Goal: Task Accomplishment & Management: Manage account settings

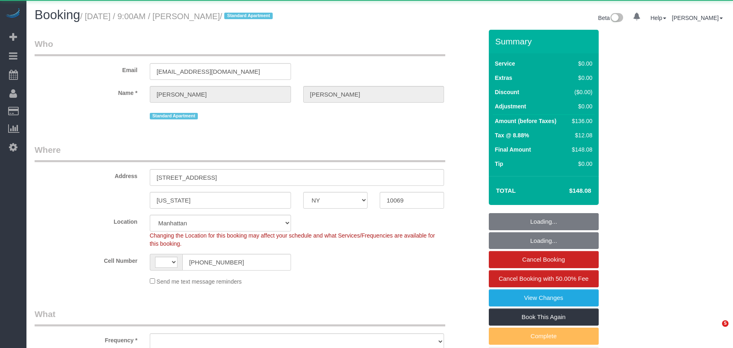
select select "NY"
select select "string:US"
select select "string:stripe-pm_1QlJZ24VGloSiKo7pgGoIAXz"
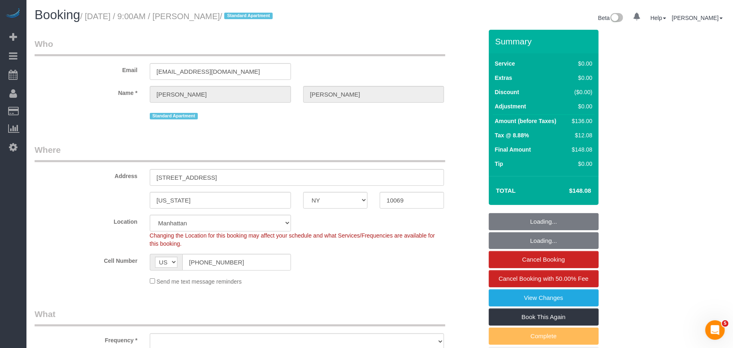
select select "1"
click at [209, 261] on input "(937) 604-6190" at bounding box center [236, 262] width 109 height 17
select select "object:924"
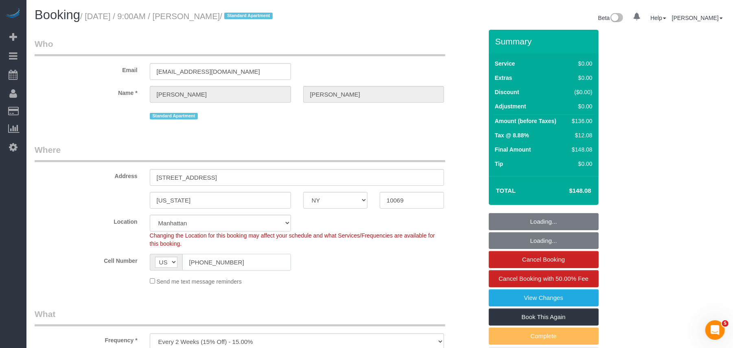
select select "number:89"
select select "number:90"
select select "number:15"
select select "number:5"
select select "object:1073"
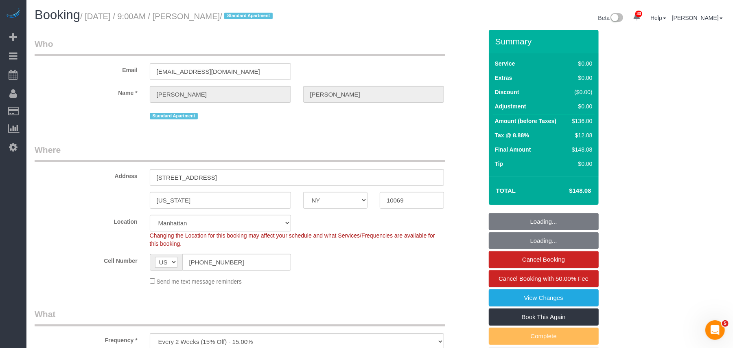
select select "spot1"
select select "1"
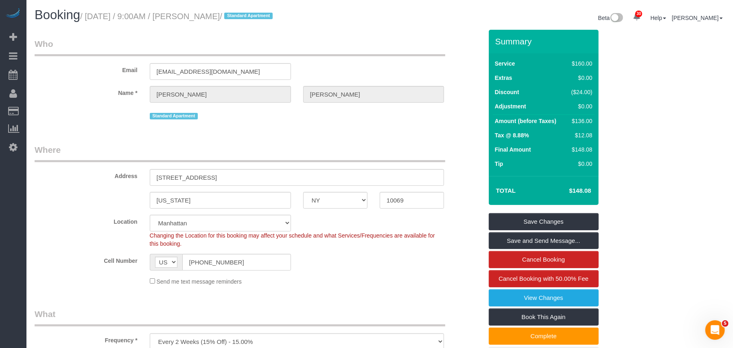
drag, startPoint x: 254, startPoint y: 17, endPoint x: 89, endPoint y: 22, distance: 165.7
click at [89, 22] on h1 "Booking / September 30, 2025 / 9:00AM / Liz Huizenga / Standard Apartment" at bounding box center [204, 15] width 339 height 14
copy small "September 30, 2025 / 9:00AM / Liz Huizenga"
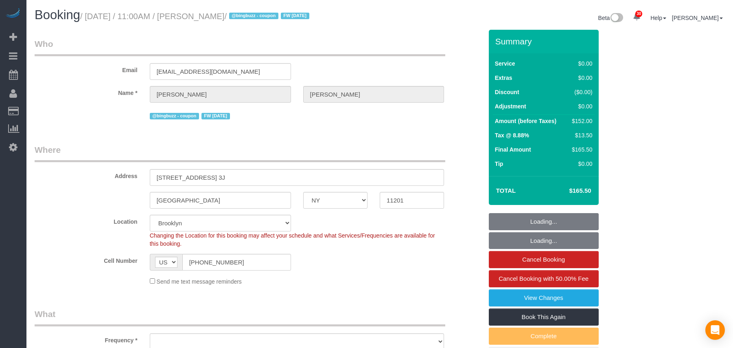
select select "NY"
select select "number:89"
select select "number:90"
select select "number:15"
select select "number:6"
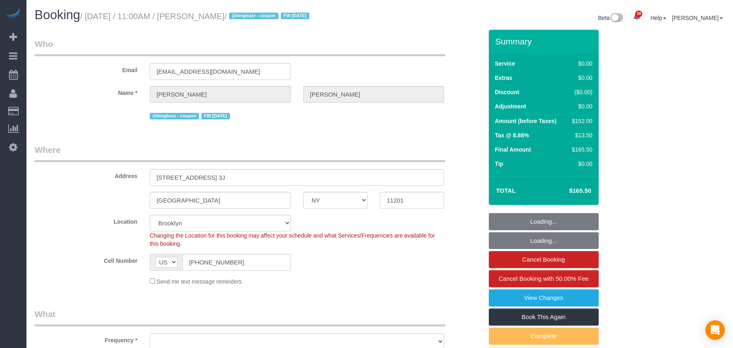
select select "object:1468"
select select "spot46"
select select "2"
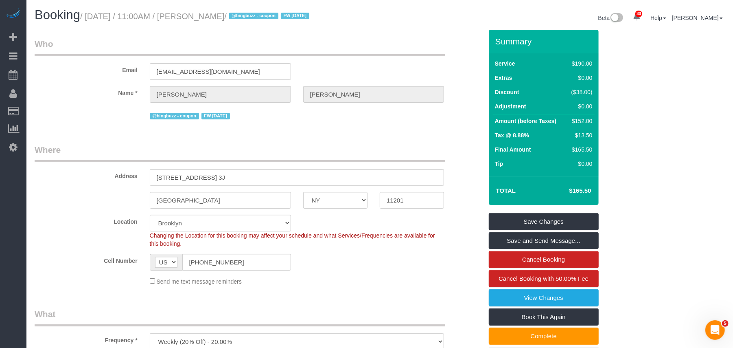
drag, startPoint x: 205, startPoint y: 18, endPoint x: 90, endPoint y: 18, distance: 115.2
click at [90, 18] on small "/ [DATE] / 11:00AM / [PERSON_NAME] / @bingbuzz - coupon FW [DATE]" at bounding box center [196, 16] width 232 height 9
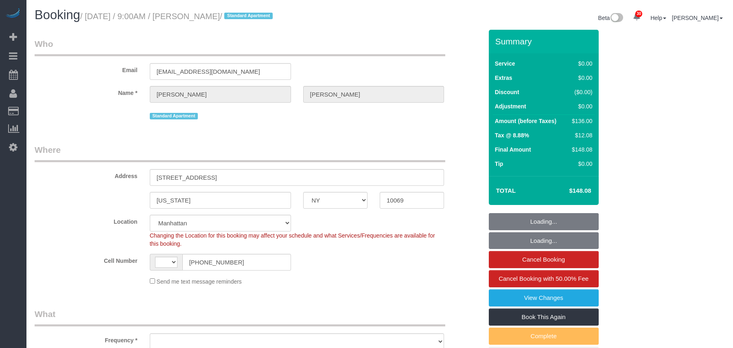
select select "NY"
select select "string:US"
select select "number:89"
select select "number:90"
select select "number:15"
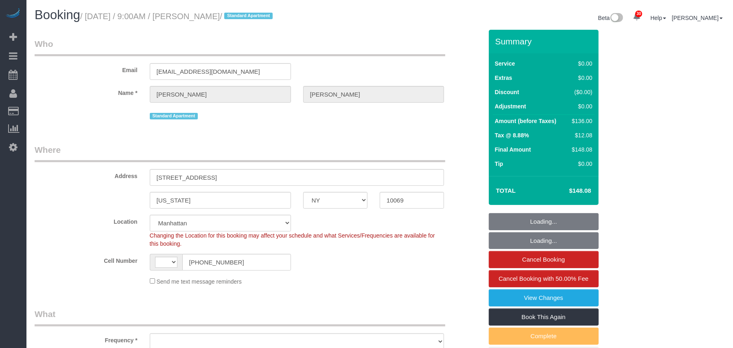
select select "number:5"
select select "object:1377"
select select "1"
select select "object:1520"
select select "spot1"
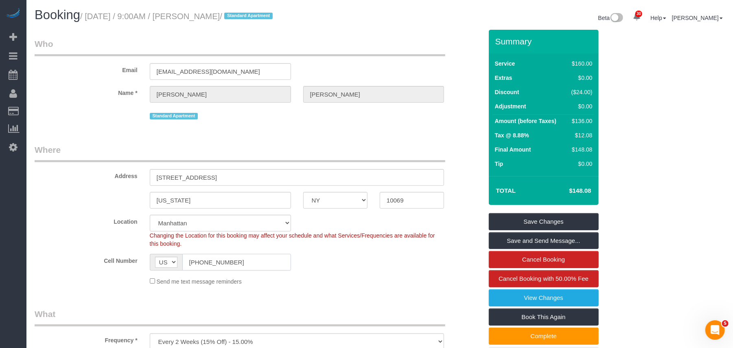
click at [215, 267] on input "(937) 604-6190" at bounding box center [236, 262] width 109 height 17
click at [216, 264] on input "(937) 604-6190" at bounding box center [236, 262] width 109 height 17
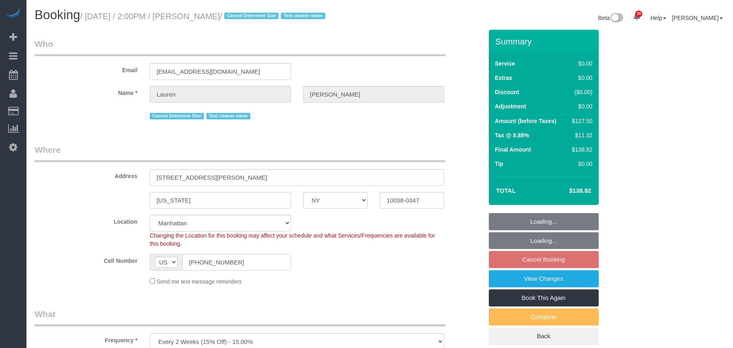
select select "NY"
select select "number:89"
select select "number:90"
select select "number:15"
select select "number:5"
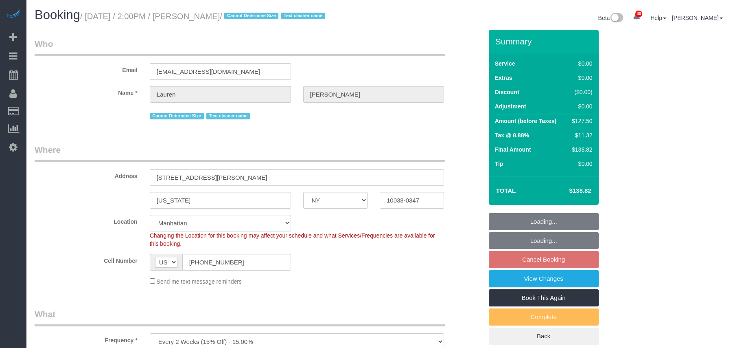
select select "object:1471"
select select "spot7"
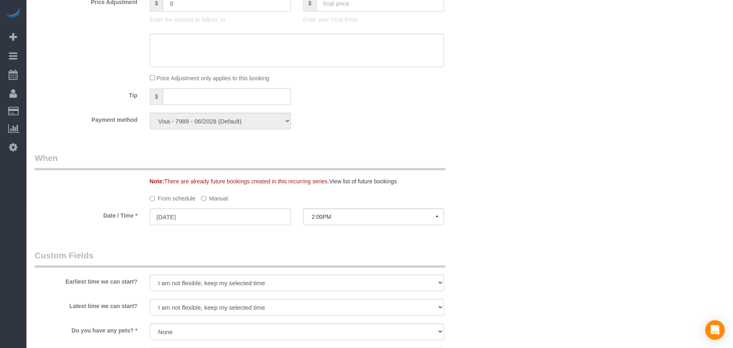
scroll to position [814, 0]
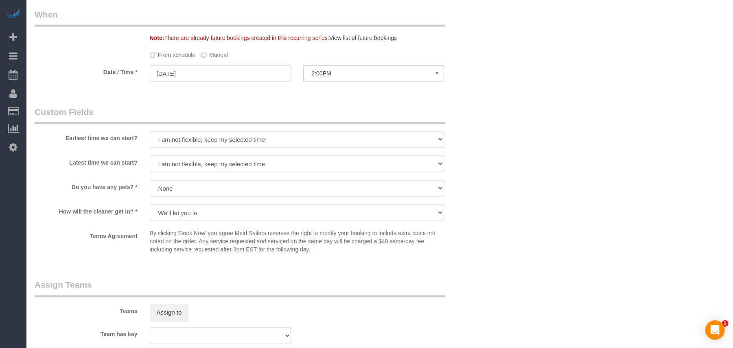
click at [199, 144] on select "I am not flexible, keep my selected time 8:00 AM 9:00 AM 10:00 AM 11:00 AM 12:0…" at bounding box center [297, 139] width 295 height 17
select select "number:62"
click at [150, 132] on select "I am not flexible, keep my selected time 8:00 AM 9:00 AM 10:00 AM 11:00 AM 12:0…" at bounding box center [297, 139] width 295 height 17
click at [199, 165] on select "I am not flexible, keep my selected time 8:00 AM 9:00 AM 10:00 AM 11:00 AM 12:0…" at bounding box center [297, 163] width 295 height 17
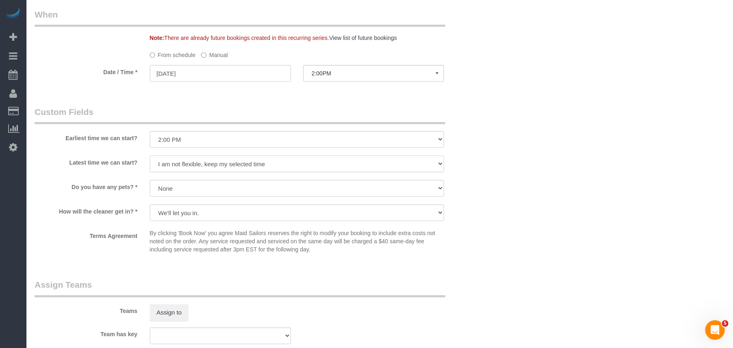
select select "number:76"
click at [150, 156] on select "I am not flexible, keep my selected time 8:00 AM 9:00 AM 10:00 AM 11:00 AM 12:0…" at bounding box center [297, 163] width 295 height 17
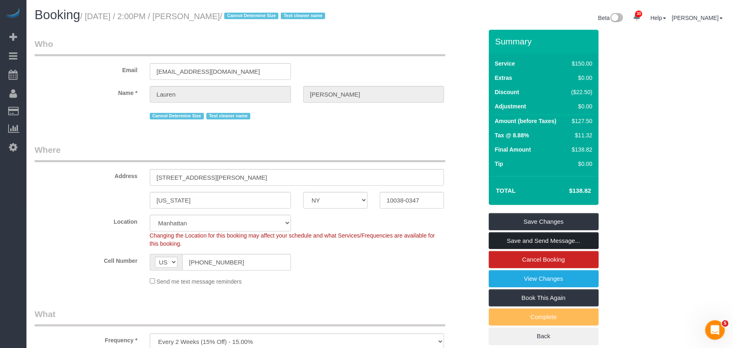
click at [536, 236] on link "Save and Send Message..." at bounding box center [544, 240] width 110 height 17
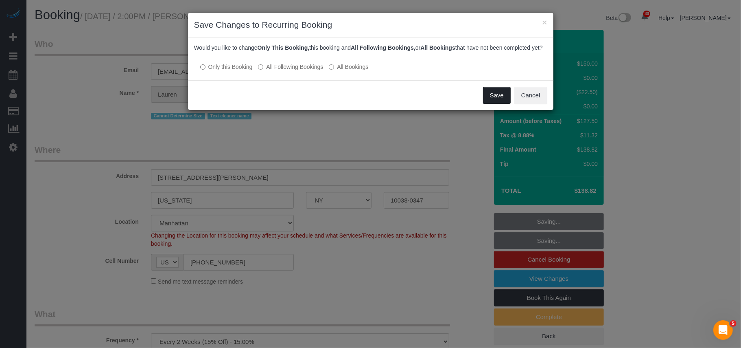
click at [499, 104] on button "Save" at bounding box center [497, 95] width 28 height 17
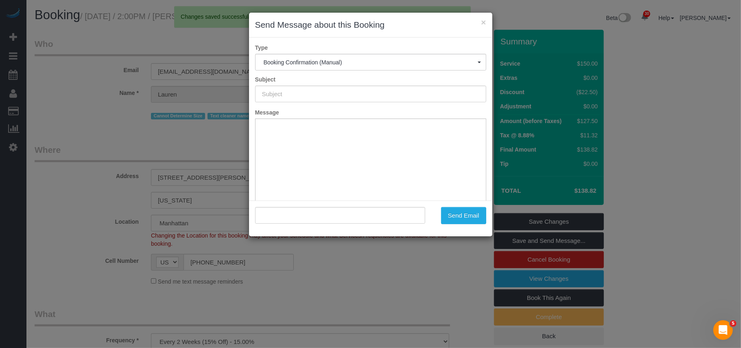
type input "Cleaning Confirmed for 10/02/2025 at 2:00pm"
type input ""Lauren Dana" <laurendana1@gmail.com>"
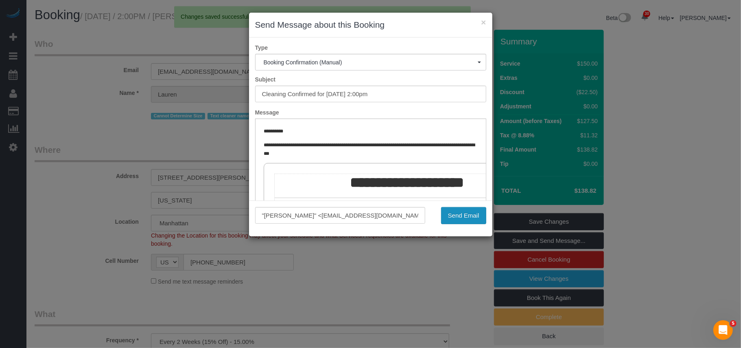
click at [456, 212] on button "Send Email" at bounding box center [463, 215] width 45 height 17
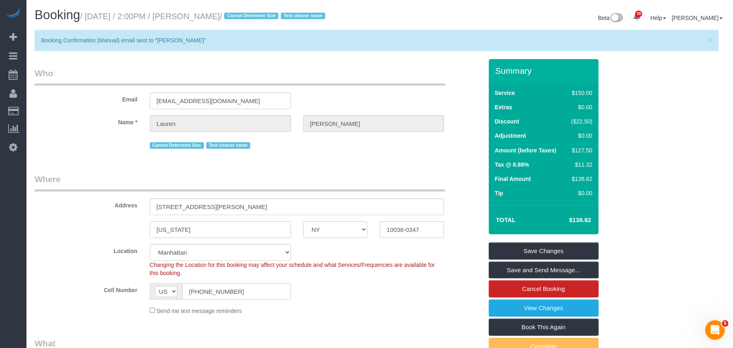
drag, startPoint x: 401, startPoint y: 158, endPoint x: 372, endPoint y: 151, distance: 30.6
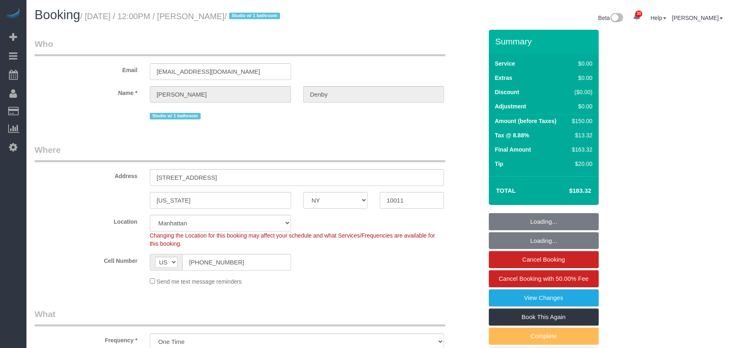
select select "NY"
select select "number:56"
select select "number:72"
select select "number:15"
select select "number:6"
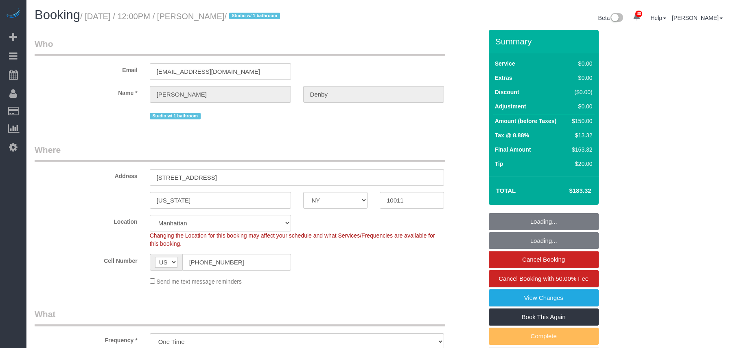
select select "spot1"
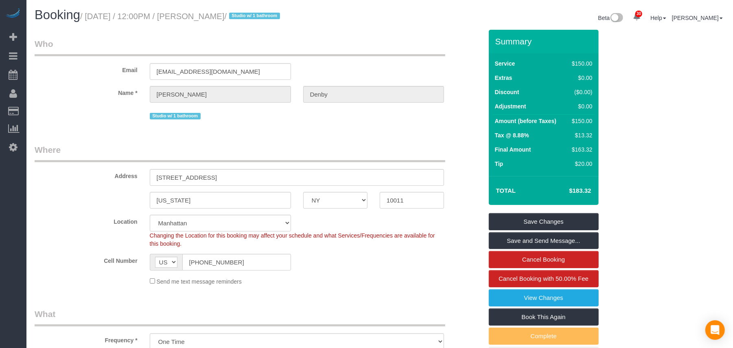
drag, startPoint x: 129, startPoint y: 12, endPoint x: 90, endPoint y: 17, distance: 39.7
click at [90, 17] on small "/ [DATE] / 12:00PM / [PERSON_NAME] / Studio w/ 1 bathroom" at bounding box center [181, 16] width 202 height 9
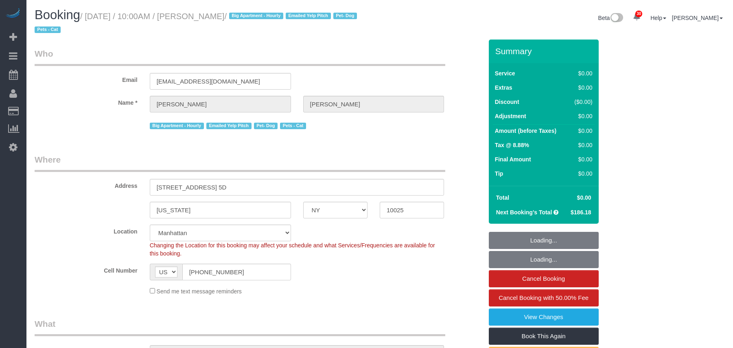
select select "NY"
select select "string:stripe-pm_1Rizrv4VGloSiKo7XS70dTnu"
select select "number:57"
select select "number:72"
select select "number:14"
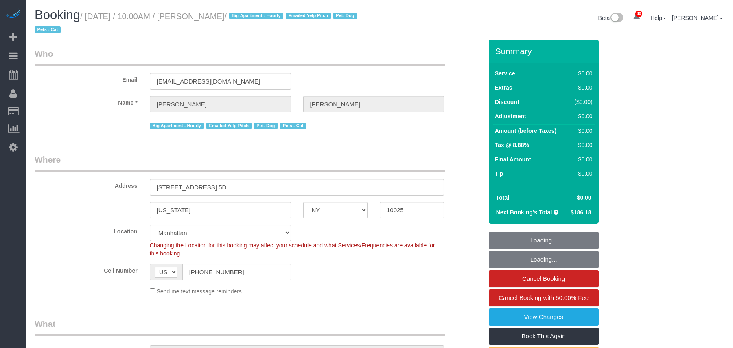
select select "number:5"
select select "object:1129"
select select "2"
select select "spot1"
select select "object:1522"
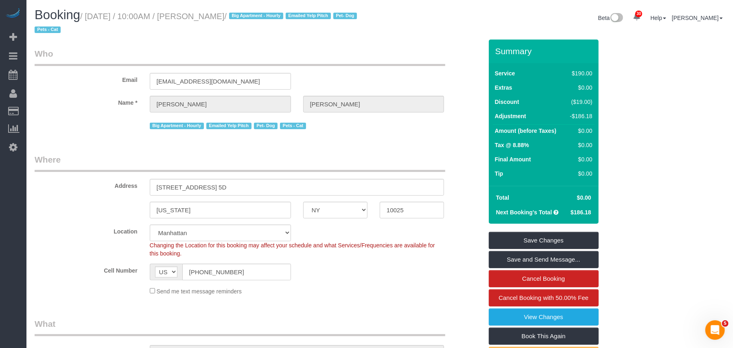
drag, startPoint x: 274, startPoint y: 15, endPoint x: 209, endPoint y: 16, distance: 65.5
click at [209, 16] on small "/ [DATE] / 10:00AM / [PERSON_NAME] / Big Apartment - Hourly Emailed Yelp Pitch …" at bounding box center [197, 23] width 325 height 23
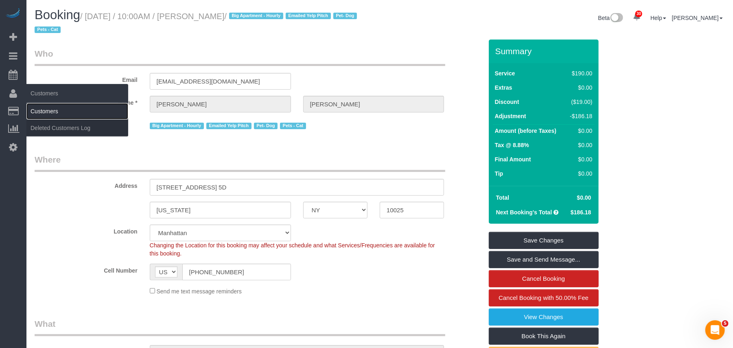
click at [48, 104] on link "Customers" at bounding box center [77, 111] width 102 height 16
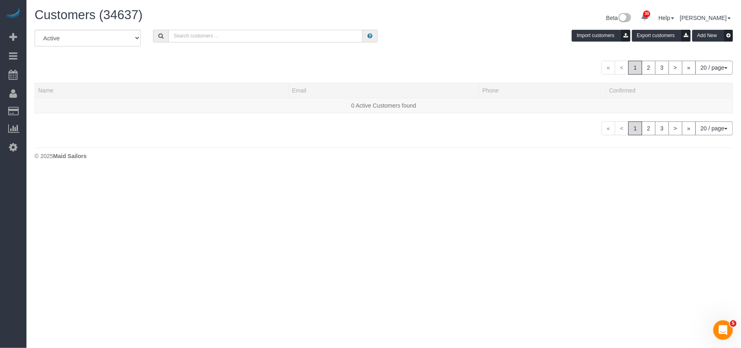
click at [200, 36] on input "text" at bounding box center [266, 36] width 194 height 13
paste input "[PERSON_NAME]"
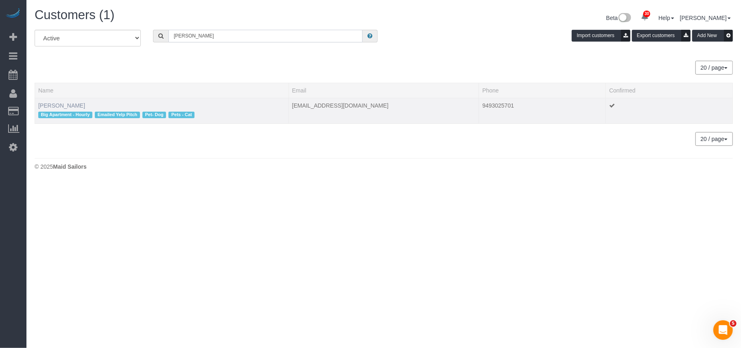
type input "[PERSON_NAME]"
click at [70, 105] on link "[PERSON_NAME]" at bounding box center [61, 105] width 47 height 7
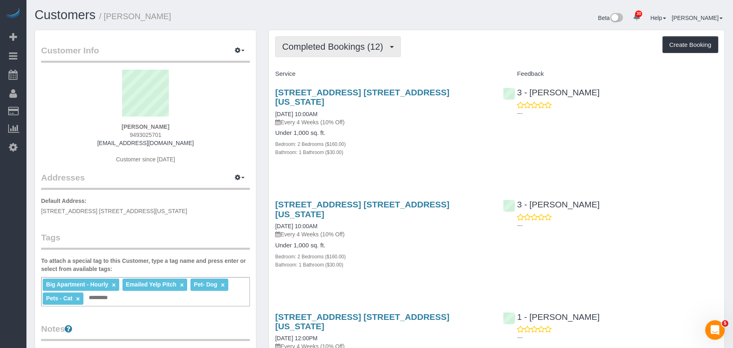
click at [343, 48] on span "Completed Bookings (12)" at bounding box center [334, 47] width 105 height 10
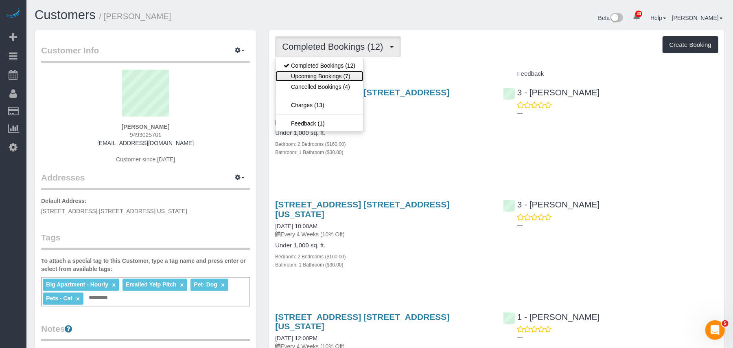
click at [344, 73] on link "Upcoming Bookings (7)" at bounding box center [320, 76] width 88 height 11
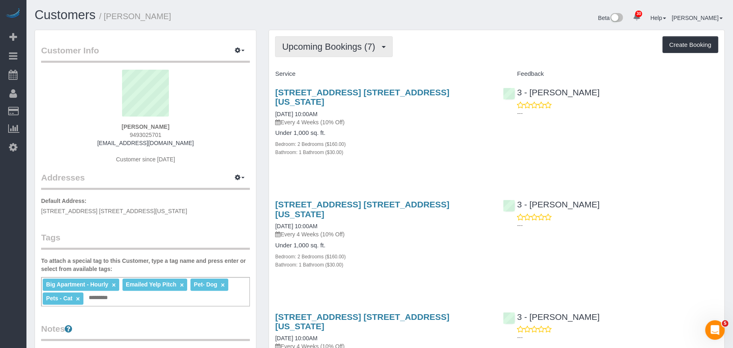
click at [348, 46] on span "Upcoming Bookings (7)" at bounding box center [330, 47] width 97 height 10
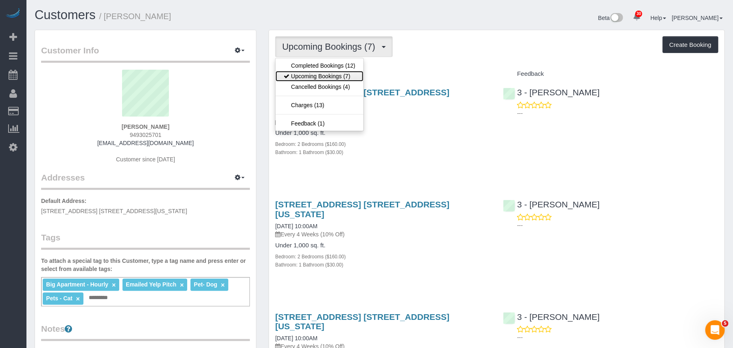
click at [339, 73] on link "Upcoming Bookings (7)" at bounding box center [320, 76] width 88 height 11
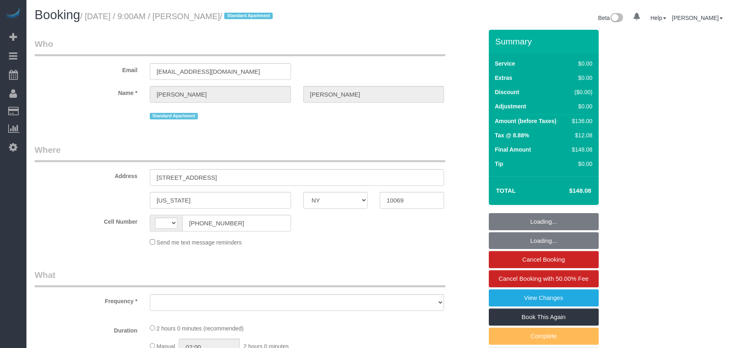
select select "NY"
select select "object:928"
select select "1"
select select "number:89"
select select "number:90"
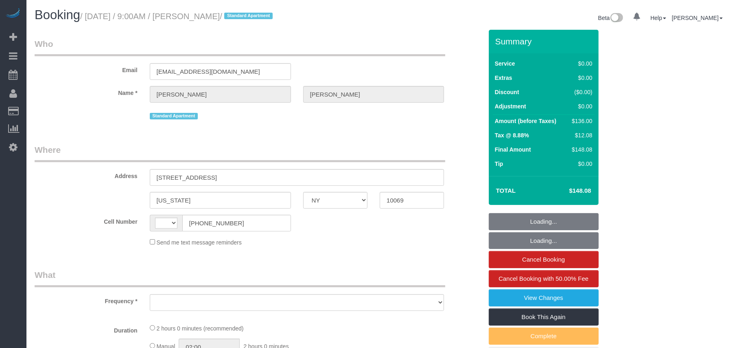
select select "number:15"
select select "number:5"
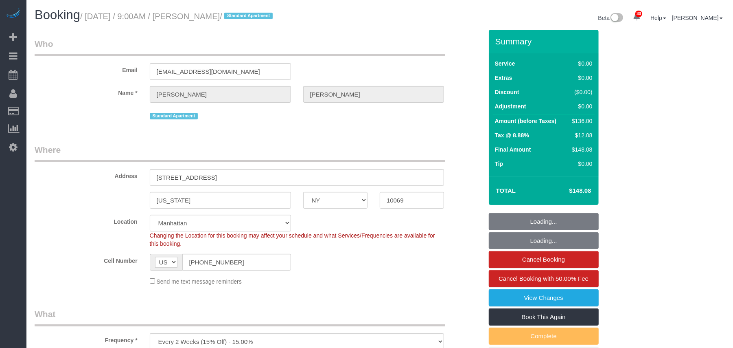
select select "string:US"
select select "string:stripe-pm_1QlJZ24VGloSiKo7pgGoIAXz"
select select "spot1"
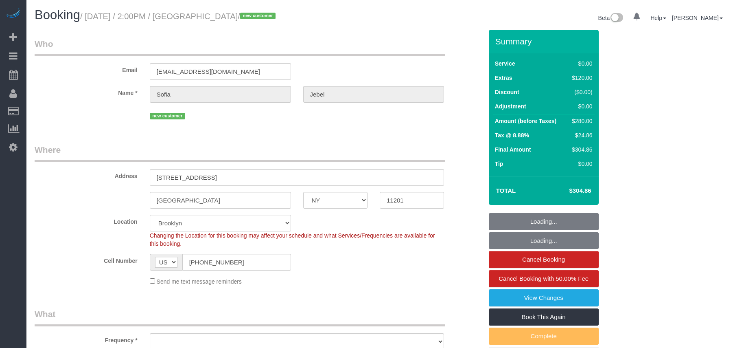
select select "NY"
select select "spot1"
select select "number:58"
select select "number:73"
select select "number:15"
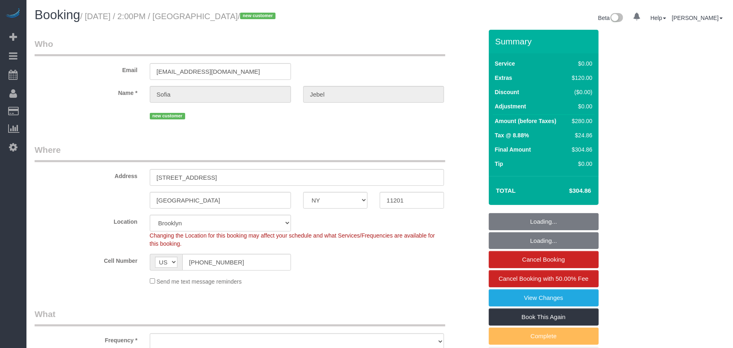
select select "number:5"
select select "object:971"
select select "1"
select select "object:1426"
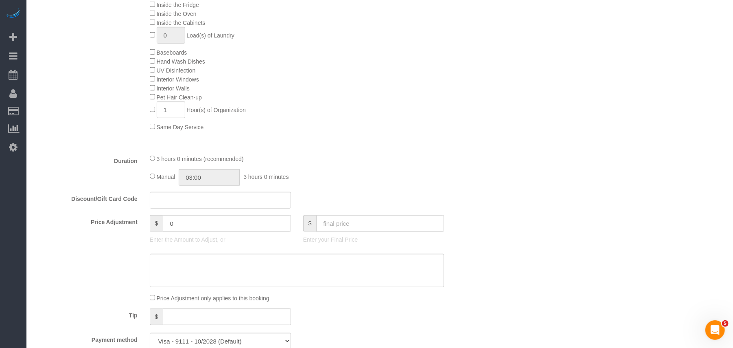
scroll to position [488, 0]
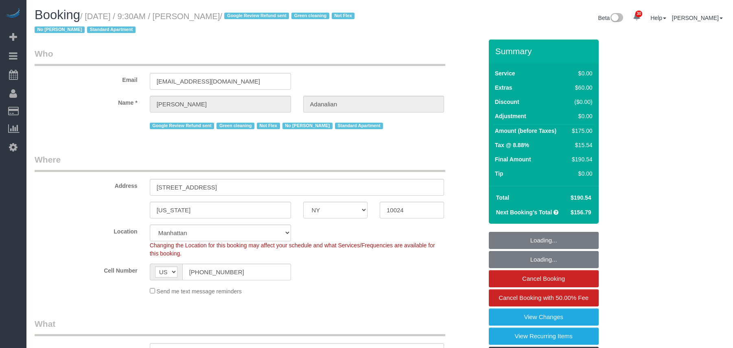
select select "NY"
select select "1"
select select "string:stripe-pm_1QrgCn4VGloSiKo7GXhdb6K1"
select select "number:89"
select select "number:90"
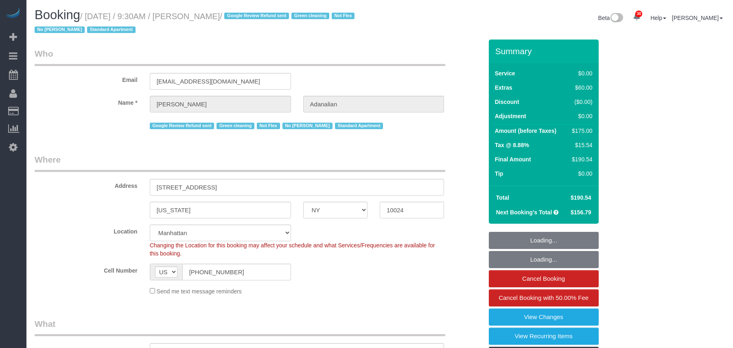
select select "number:15"
select select "number:5"
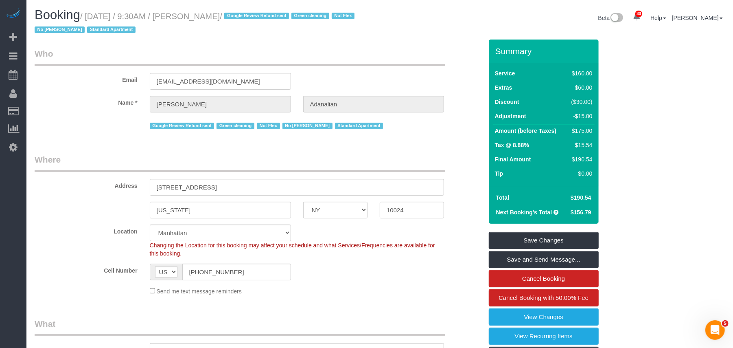
drag, startPoint x: 265, startPoint y: 17, endPoint x: 88, endPoint y: 13, distance: 176.7
click at [88, 13] on small "/ September 30, 2025 / 9:30AM / Laura Adanalian / Google Review Refund sent Gre…" at bounding box center [196, 23] width 322 height 23
copy small "September 30, 2025 / 9:30AM / Laura Adanalian"
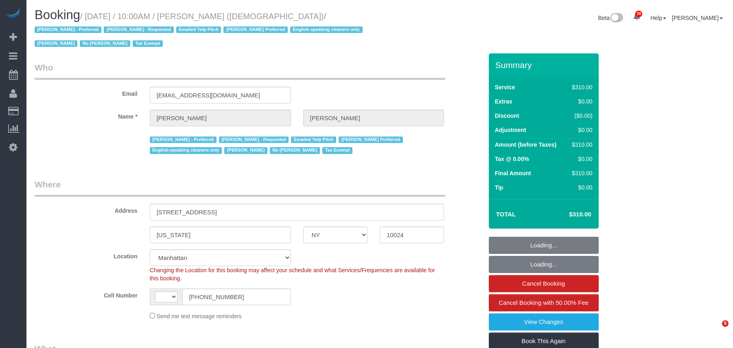
select select "NY"
select select "object:845"
select select "string:[GEOGRAPHIC_DATA]"
select select "300"
select select "spot1"
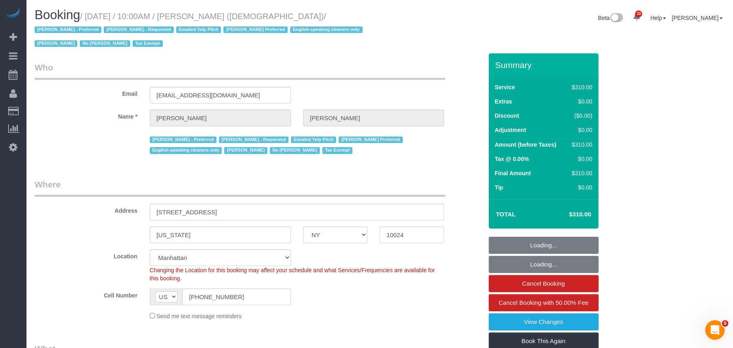
select select "number:89"
select select "number:90"
select select "number:15"
select select "number:7"
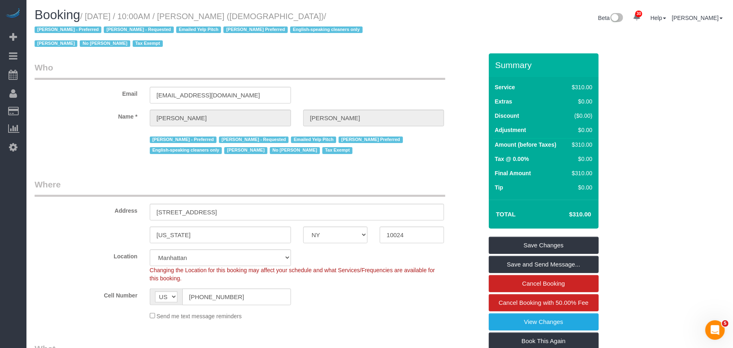
drag, startPoint x: 66, startPoint y: 30, endPoint x: 85, endPoint y: 18, distance: 22.8
click at [85, 18] on small "/ September 30, 2025 / 10:00AM / Colleen Glazer (Holy Trinity Roman Catholic Ch…" at bounding box center [200, 30] width 330 height 37
copy small "September 30, 2025 / 10:00AM / Colleen Glazer (Holy Trinity Roman Catholic Chur…"
